Goal: Information Seeking & Learning: Learn about a topic

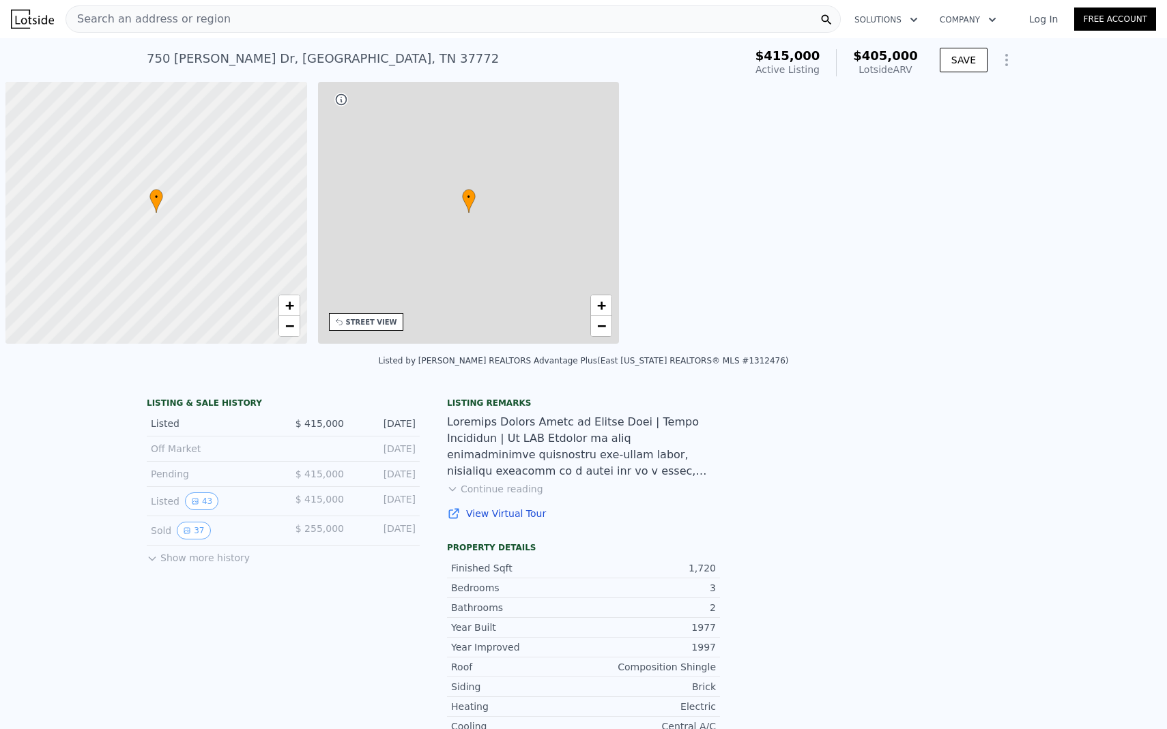
scroll to position [0, 5]
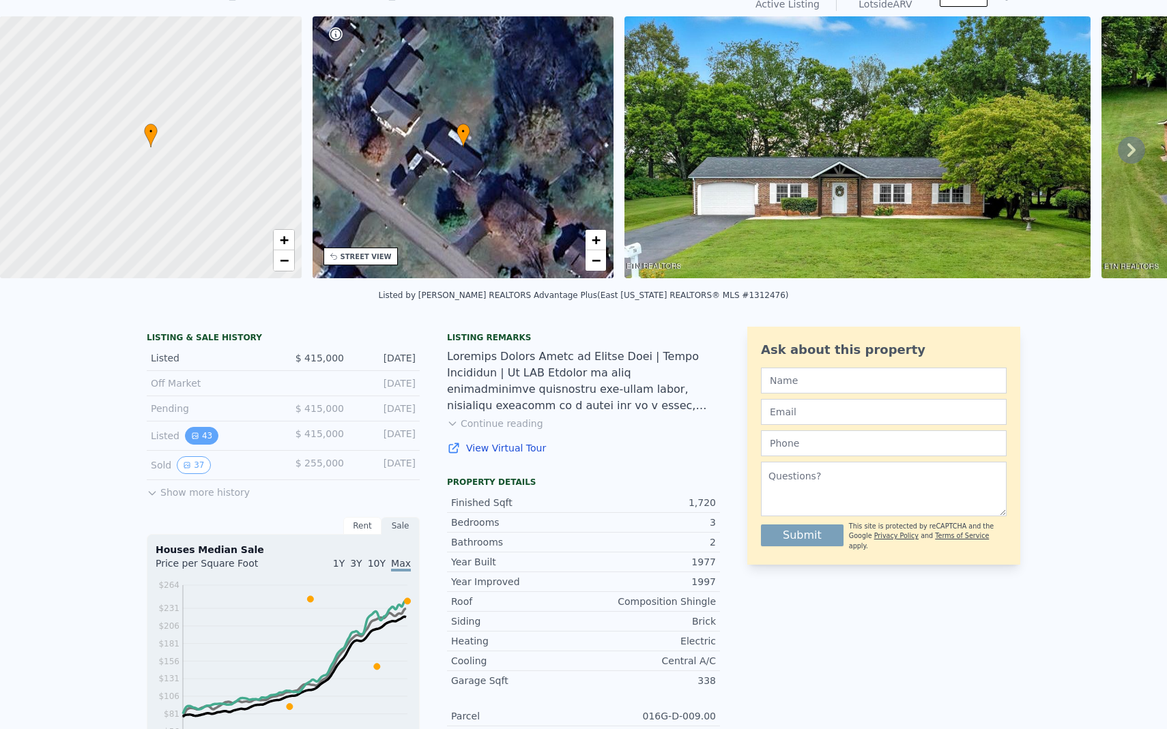
click at [203, 436] on button "43" at bounding box center [201, 436] width 33 height 18
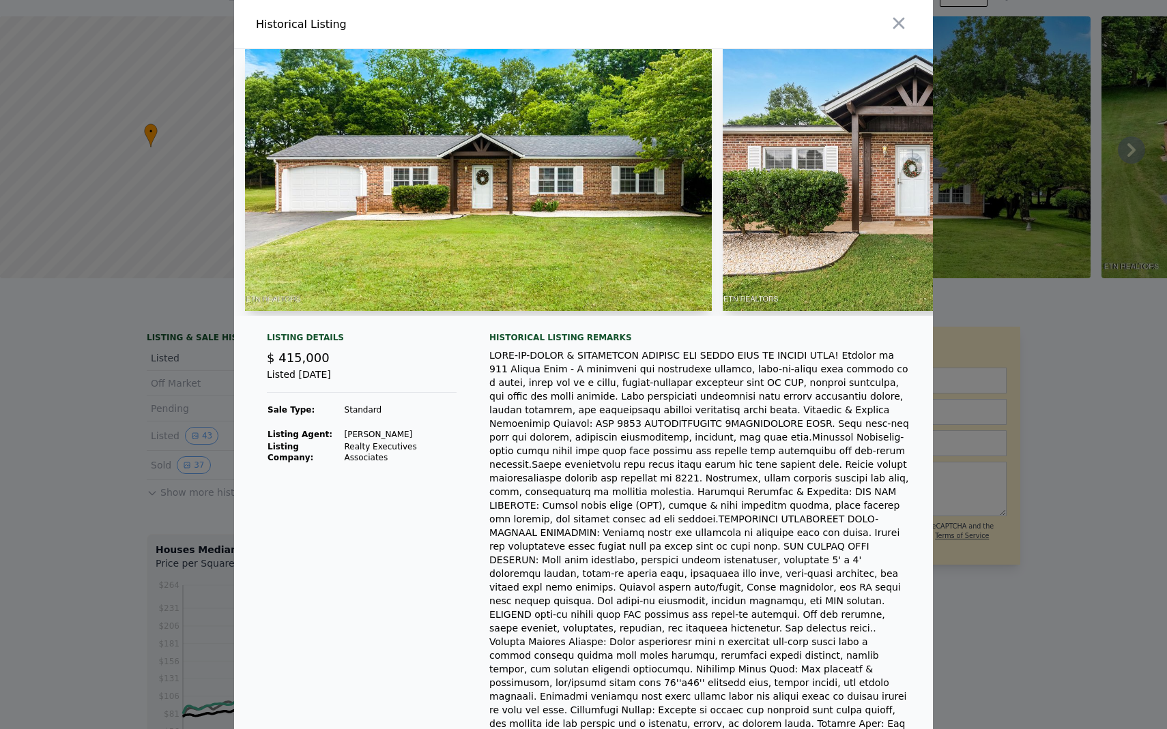
click at [744, 315] on div at bounding box center [583, 188] width 699 height 278
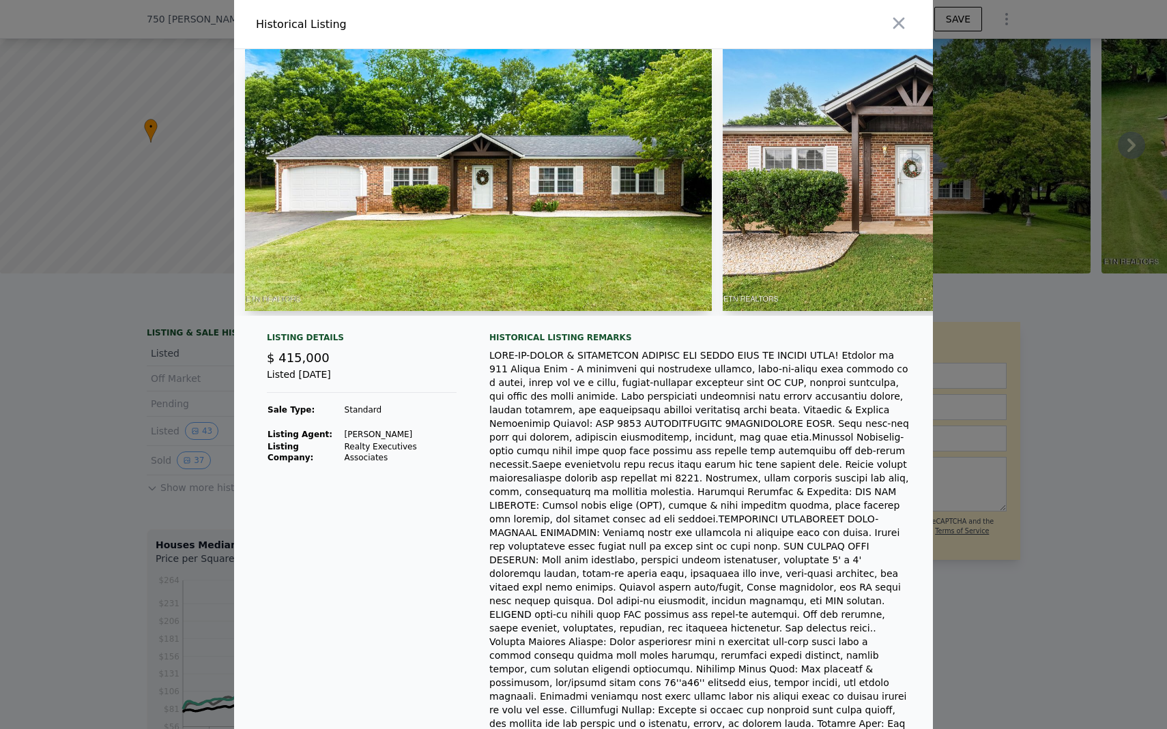
click at [570, 145] on img at bounding box center [478, 180] width 467 height 262
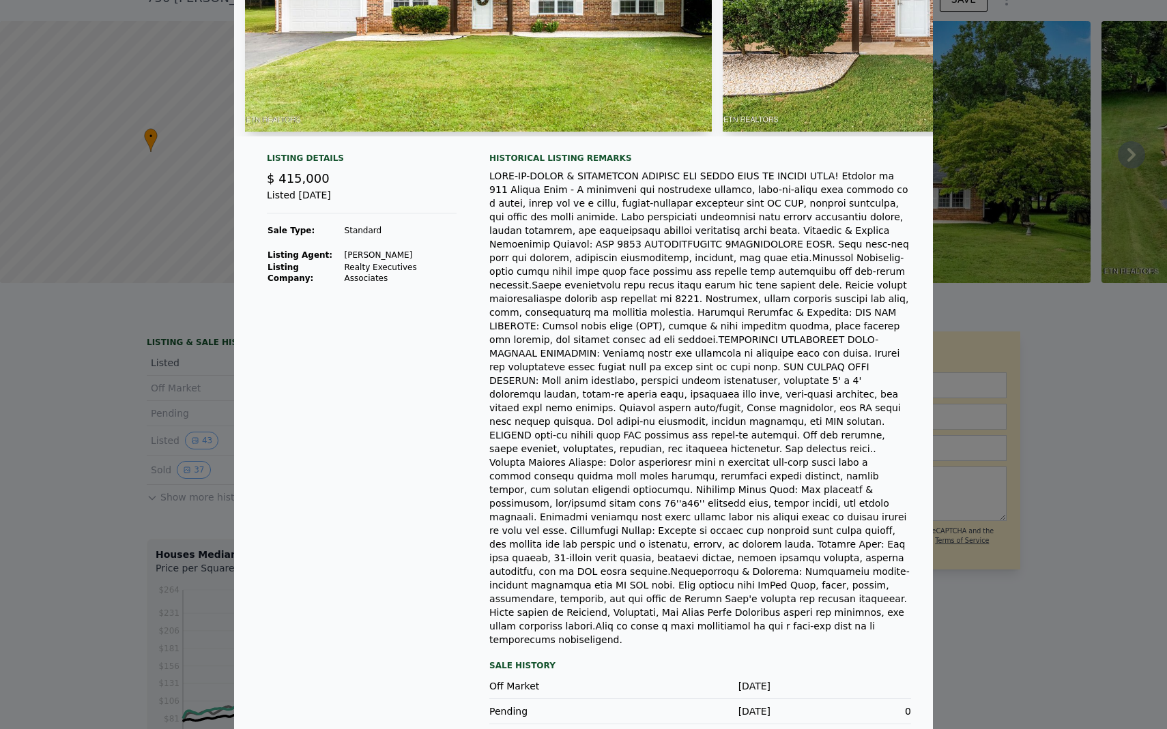
scroll to position [65, 0]
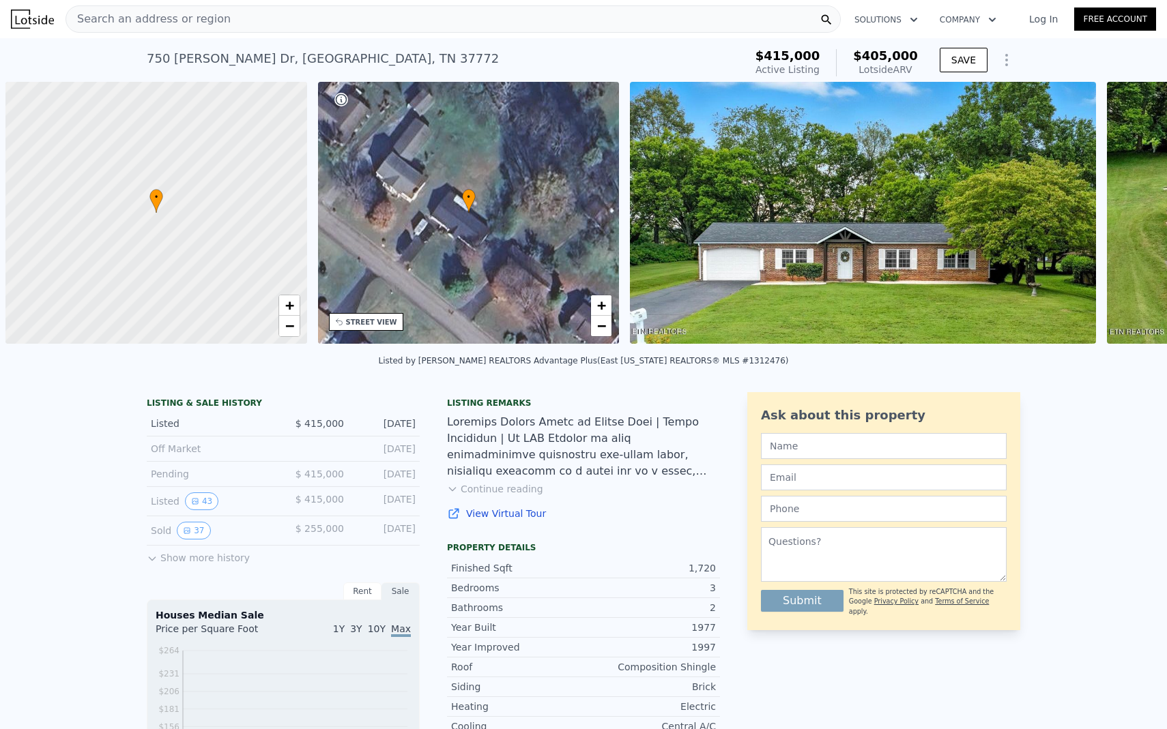
scroll to position [0, 5]
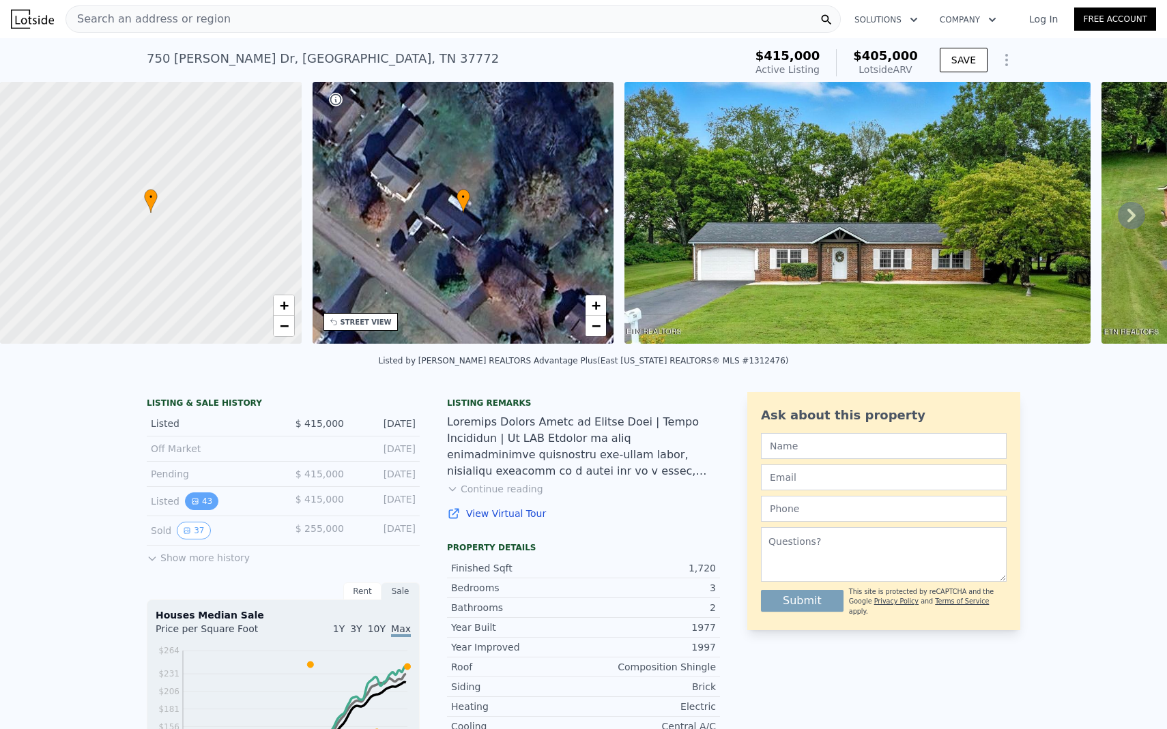
click at [208, 498] on button "43" at bounding box center [201, 502] width 33 height 18
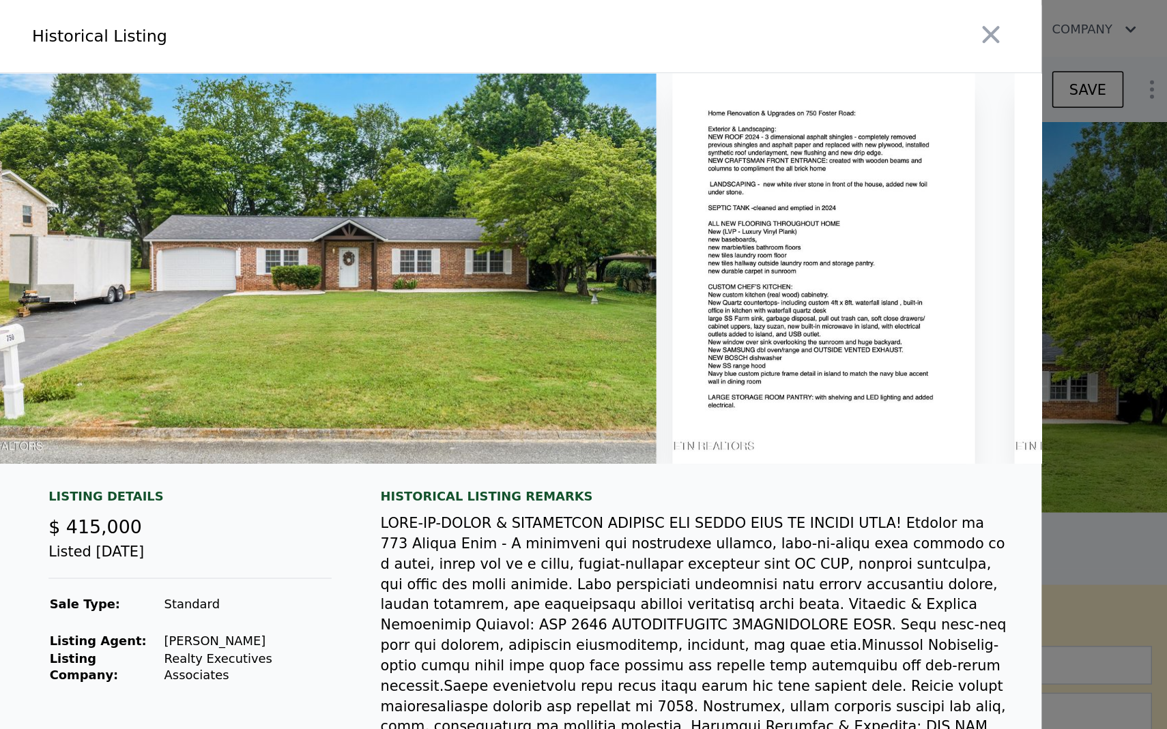
scroll to position [0, 16410]
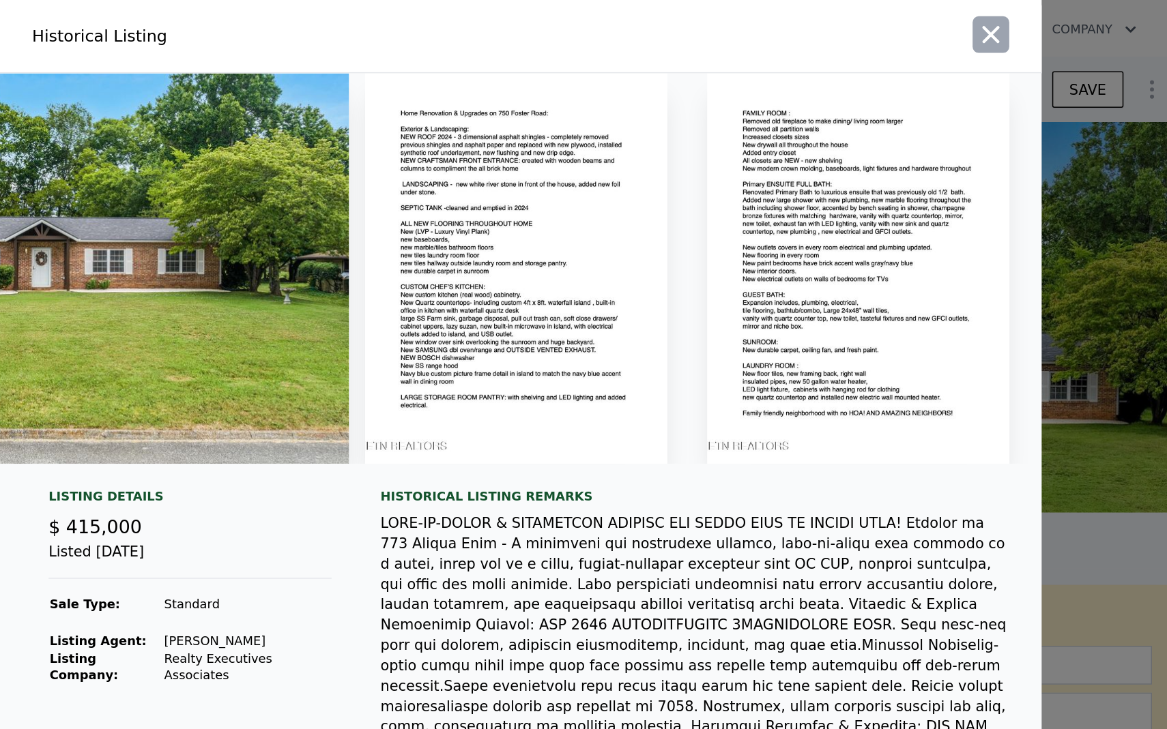
click at [895, 23] on icon "button" at bounding box center [898, 23] width 19 height 19
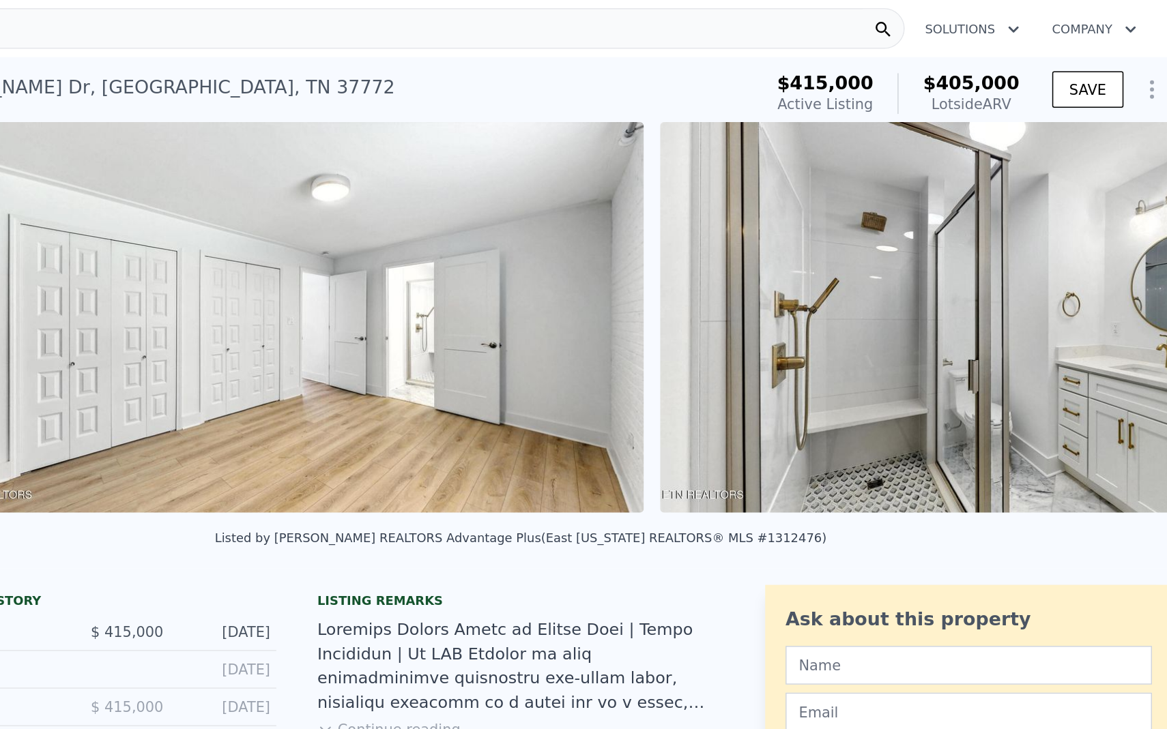
scroll to position [0, 10374]
